Goal: Transaction & Acquisition: Book appointment/travel/reservation

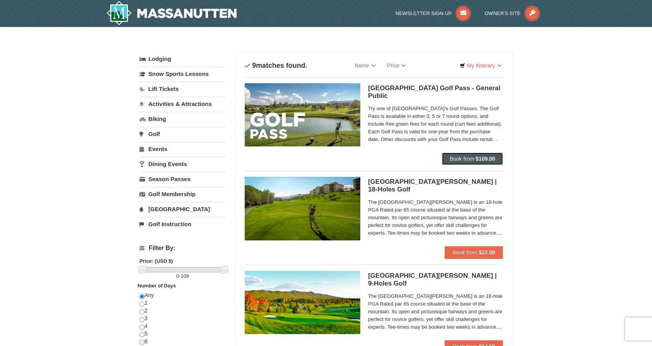
click at [474, 160] on span "Book from" at bounding box center [462, 159] width 25 height 6
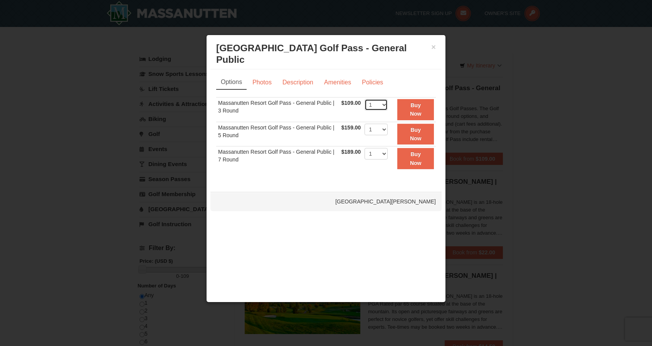
click at [378, 99] on select "1 2 3 4 5 6 7 8 9 10 11 12 13 14 15 16 17 18 19 20" at bounding box center [376, 105] width 23 height 12
click at [365, 99] on select "1 2 3 4 5 6 7 8 9 10 11 12 13 14 15 16 17 18 19 20" at bounding box center [376, 105] width 23 height 12
click at [386, 99] on select "1 2 3 4 5 6 7 8 9 10 11 12 13 14 15 16 17 18 19 20" at bounding box center [376, 105] width 23 height 12
select select "1"
click at [365, 99] on select "1 2 3 4 5 6 7 8 9 10 11 12 13 14 15 16 17 18 19 20" at bounding box center [376, 105] width 23 height 12
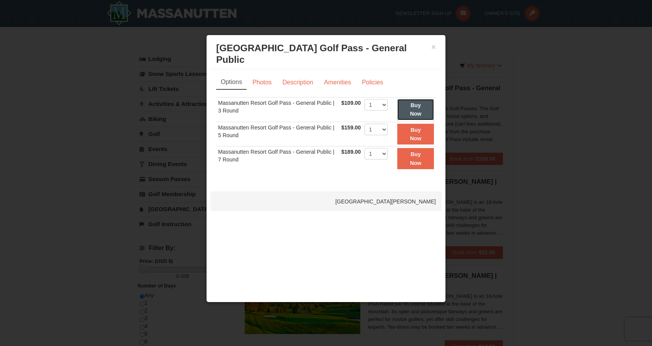
click at [415, 102] on strong "Buy Now" at bounding box center [416, 109] width 12 height 15
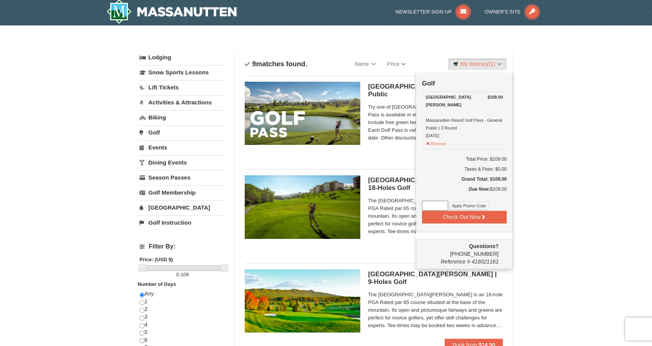
scroll to position [2, 0]
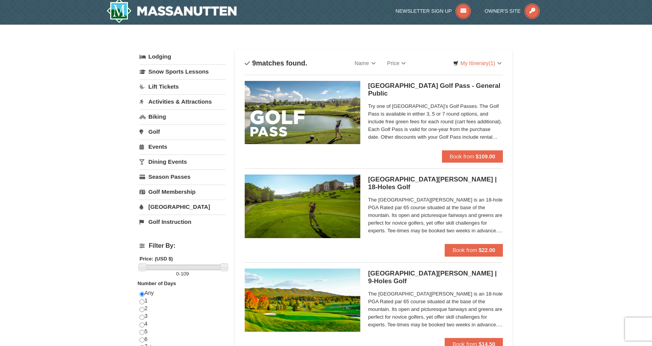
click at [474, 138] on span "Try one of [GEOGRAPHIC_DATA]'s Golf Passes. The Golf Pass is available in eithe…" at bounding box center [435, 122] width 135 height 39
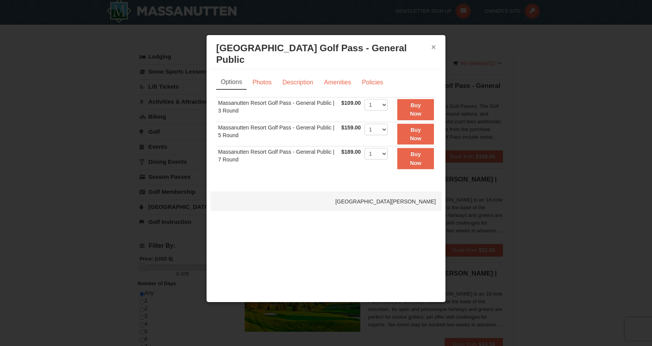
click at [432, 48] on button "×" at bounding box center [433, 47] width 5 height 8
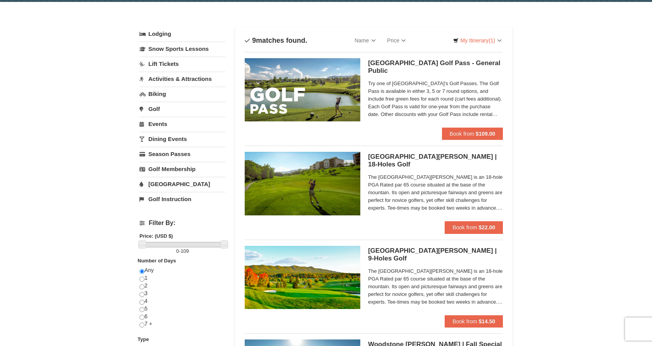
scroll to position [41, 0]
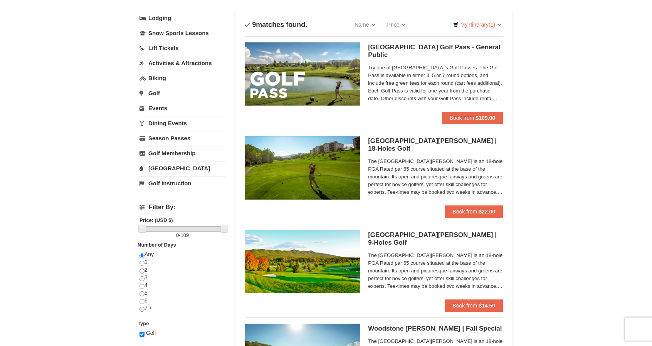
click at [460, 178] on span "The [GEOGRAPHIC_DATA][PERSON_NAME] is an 18-hole PGA Rated par 65 course situat…" at bounding box center [435, 177] width 135 height 39
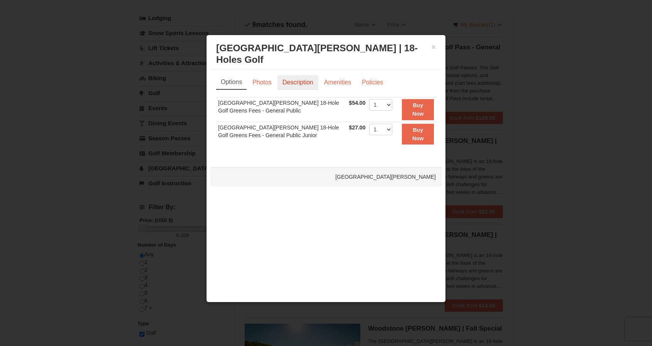
click at [311, 83] on link "Description" at bounding box center [297, 82] width 41 height 15
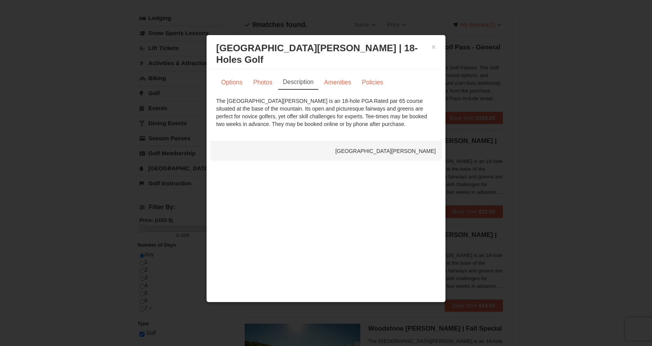
drag, startPoint x: 341, startPoint y: 98, endPoint x: 375, endPoint y: 130, distance: 46.4
click at [371, 130] on div "Options Photos Description Amenities Policies Sorry, no matches found. Please r…" at bounding box center [325, 101] width 231 height 64
